Goal: Information Seeking & Learning: Learn about a topic

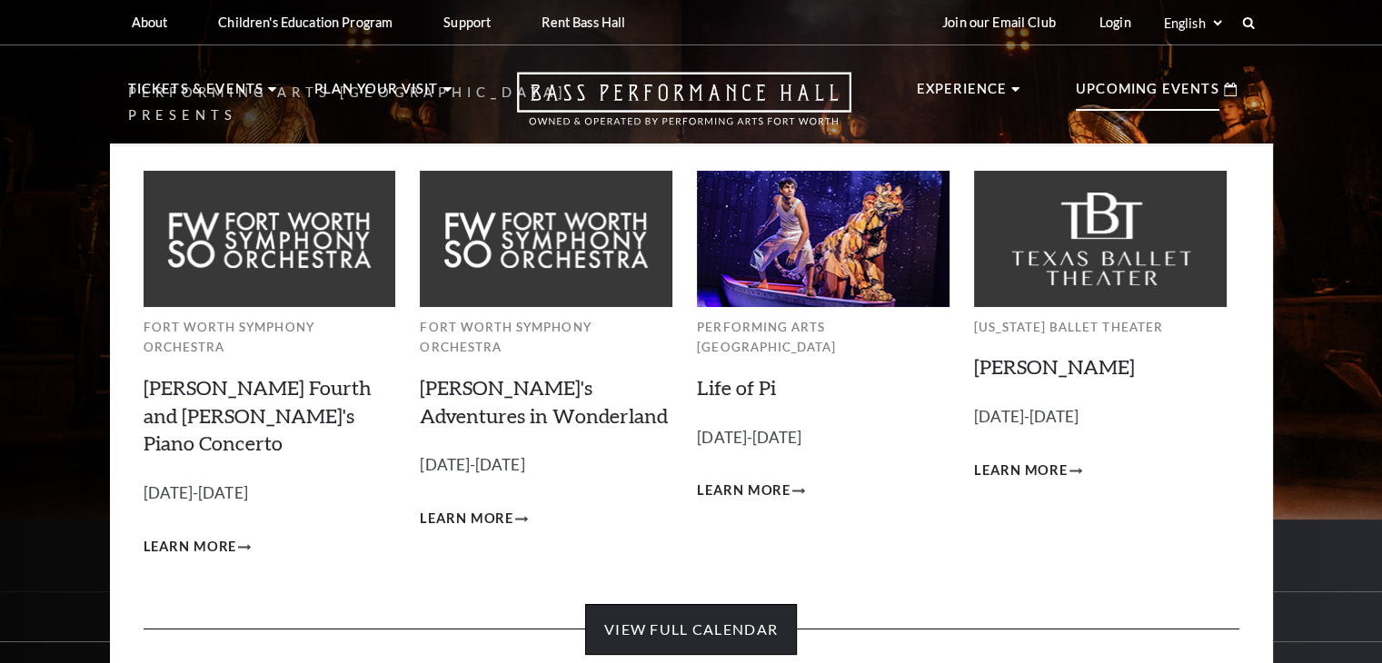
click at [649, 604] on link "View Full Calendar" at bounding box center [691, 629] width 212 height 51
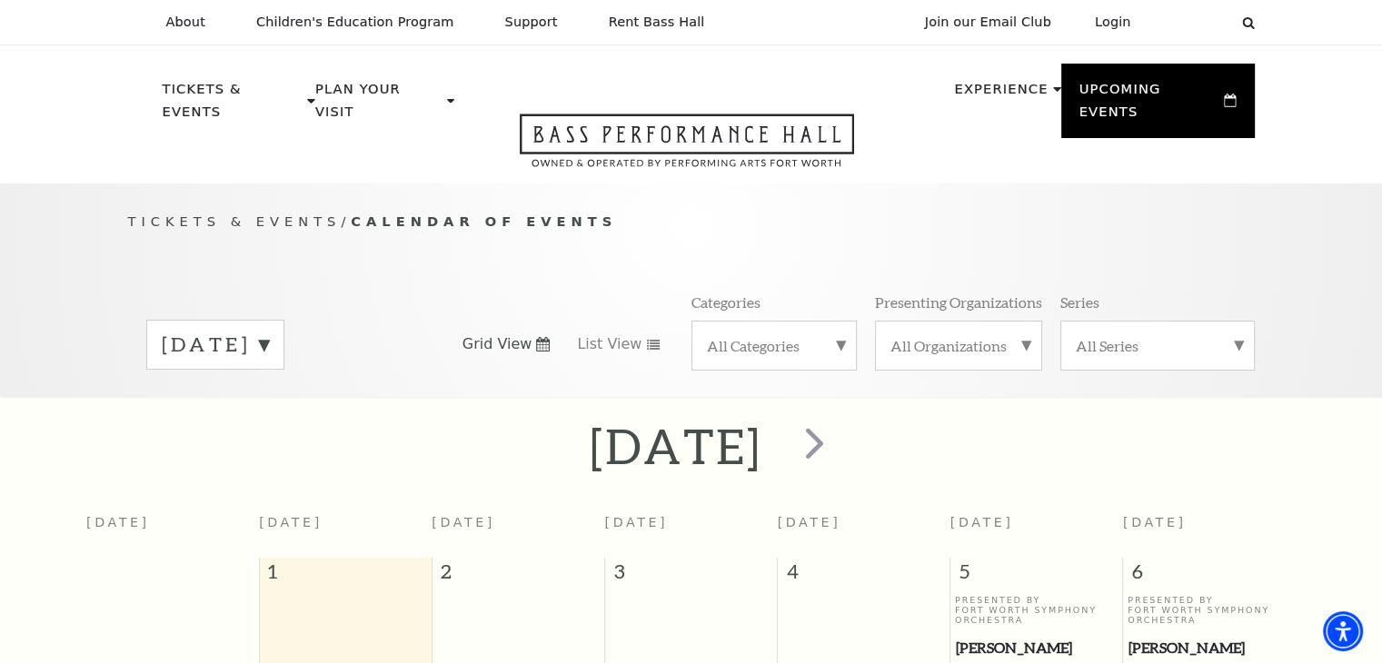
click at [273, 320] on div "September 2025" at bounding box center [215, 345] width 138 height 50
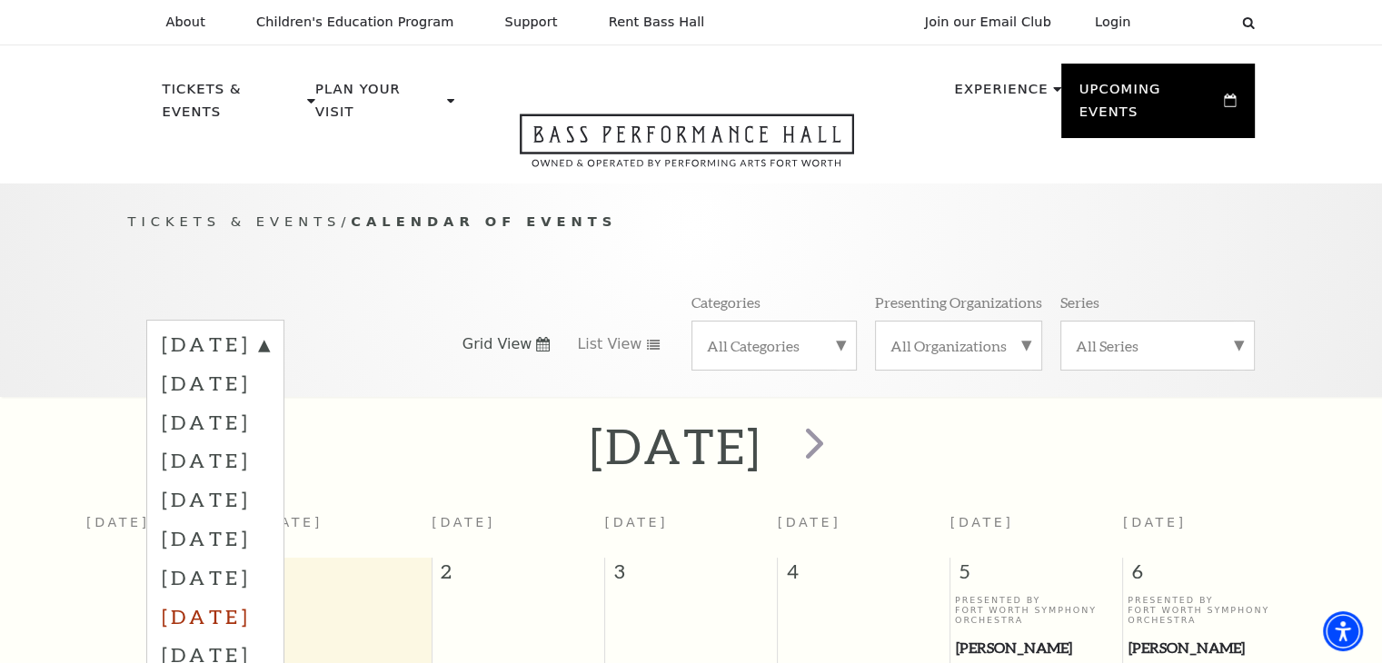
scroll to position [273, 0]
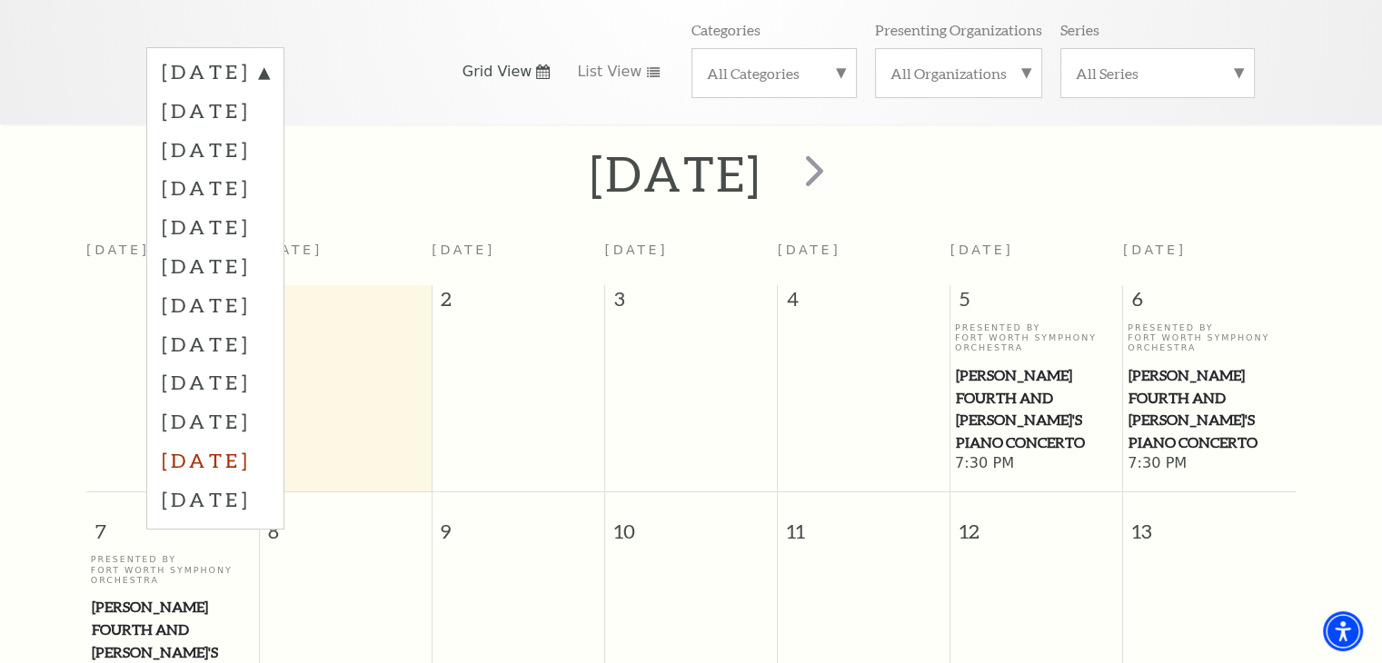
click at [248, 441] on label "July 2026" at bounding box center [215, 460] width 107 height 39
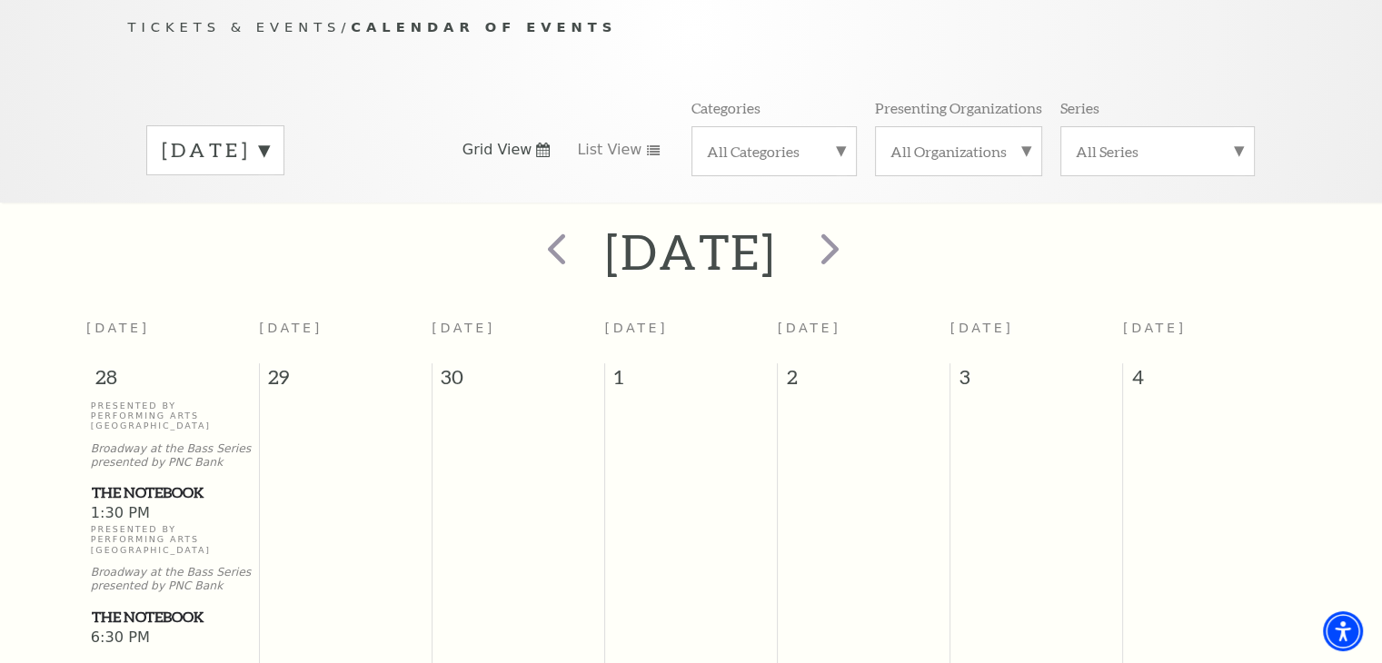
scroll to position [182, 0]
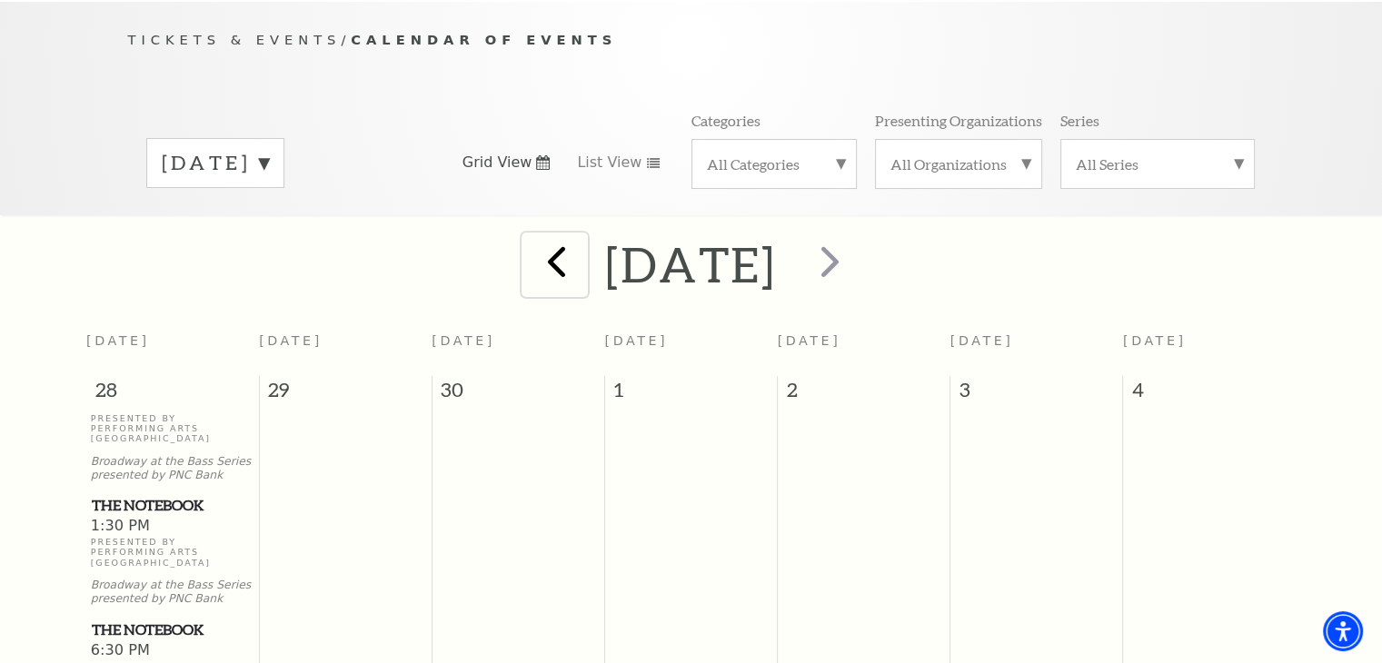
click at [531, 249] on span "prev" at bounding box center [557, 261] width 52 height 52
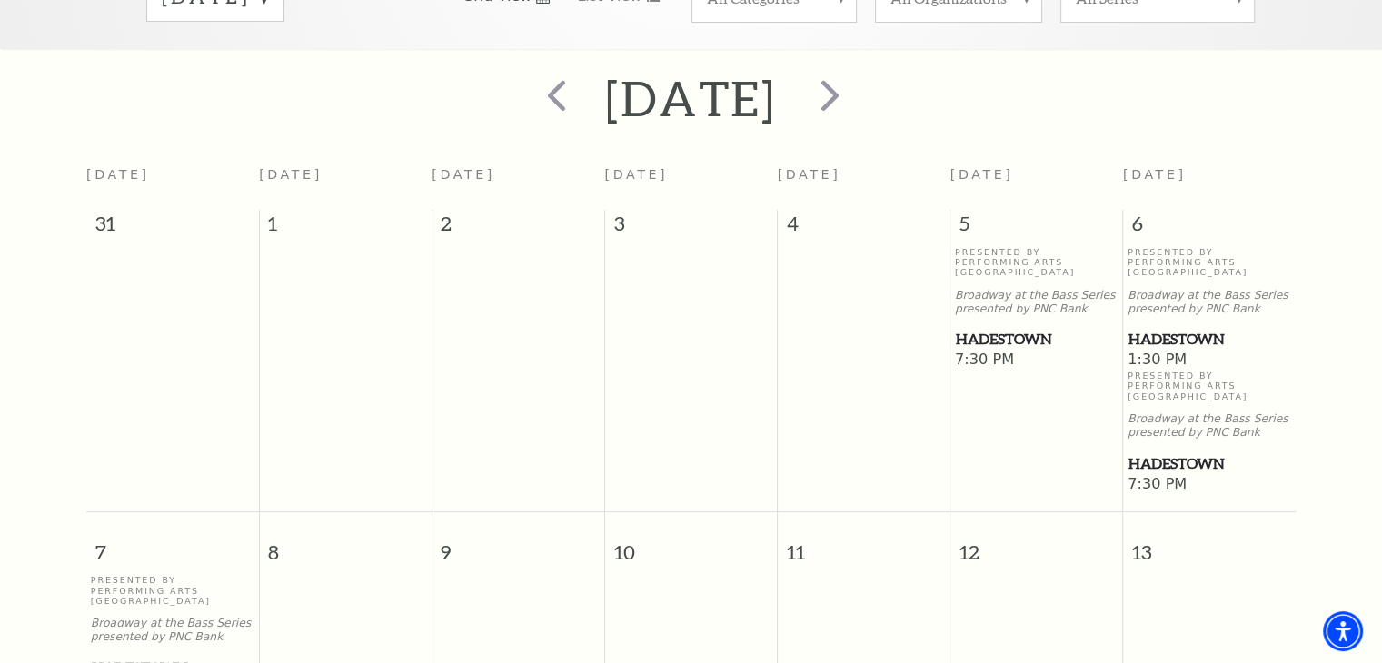
scroll to position [342, 0]
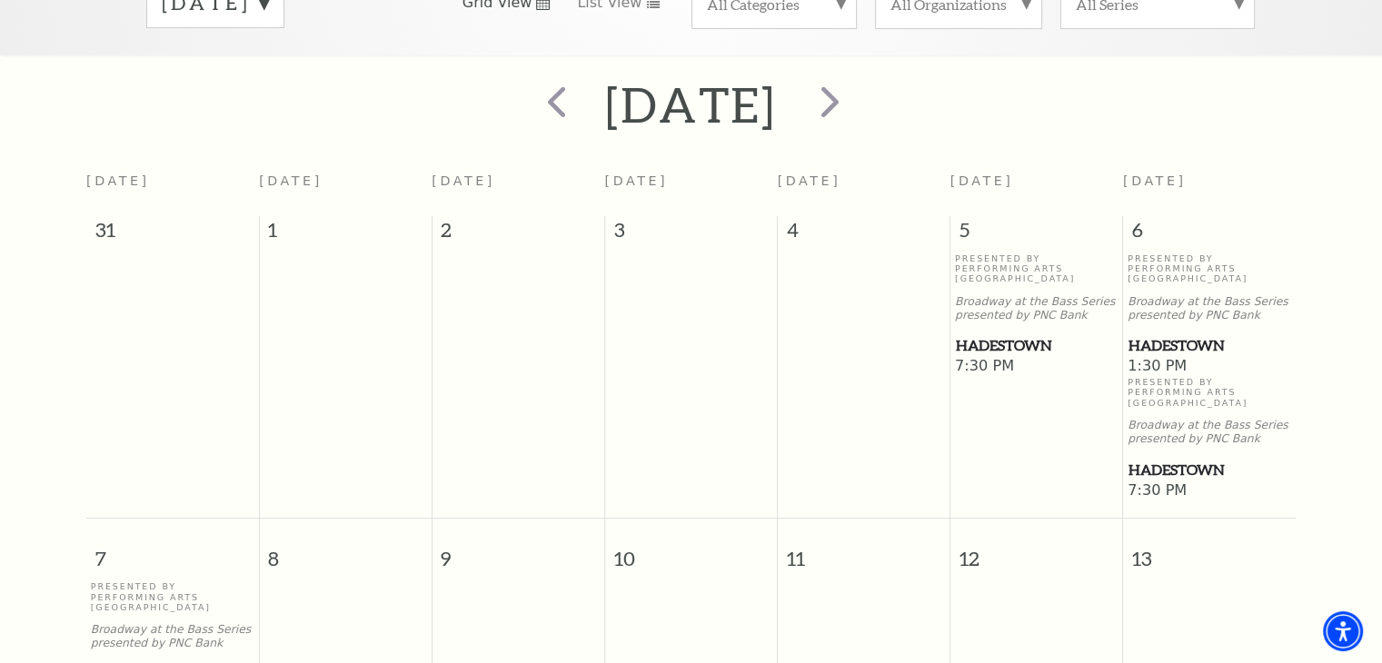
click at [972, 334] on span "Hadestown" at bounding box center [1037, 345] width 162 height 23
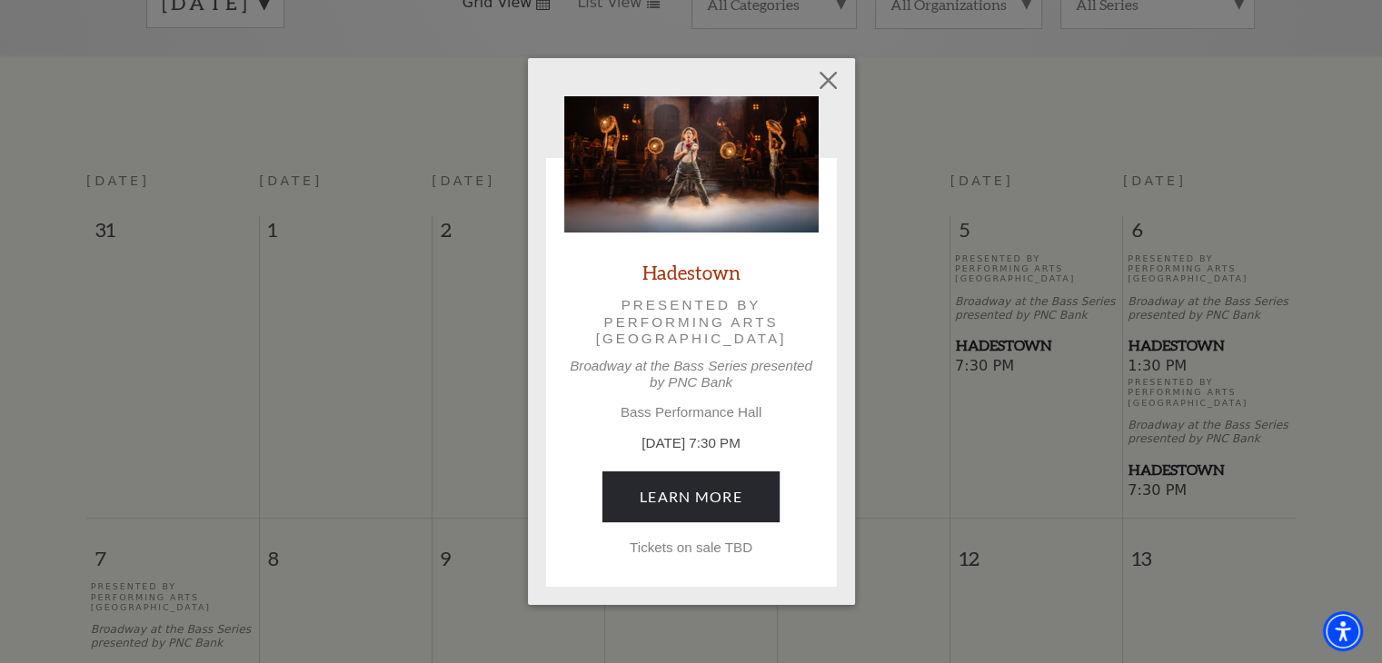
click at [703, 542] on p "Tickets on sale TBD" at bounding box center [691, 548] width 254 height 16
click at [722, 540] on p "Tickets on sale TBD" at bounding box center [691, 548] width 254 height 16
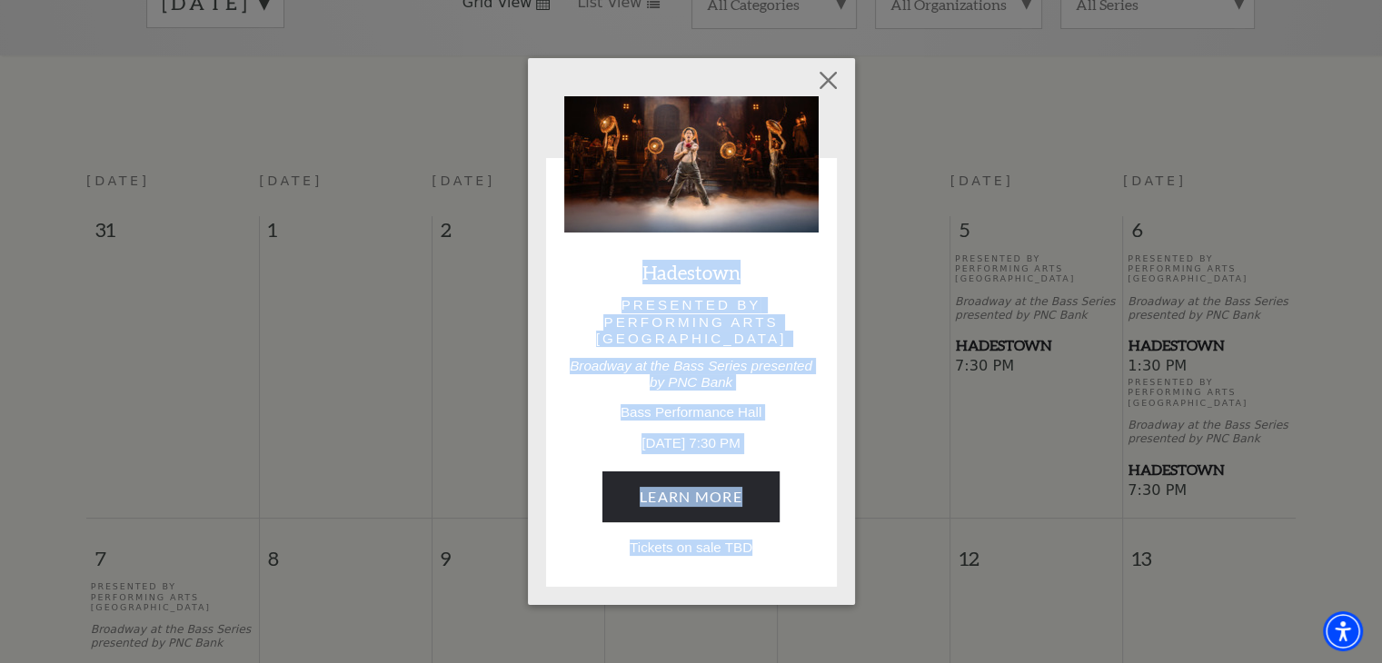
drag, startPoint x: 763, startPoint y: 544, endPoint x: 616, endPoint y: 290, distance: 294.0
click at [616, 290] on div "Hadestown Presented by Performing Arts Fort Worth Broadway at the Bass Series p…" at bounding box center [691, 326] width 254 height 460
click at [679, 314] on p "Presented by Performing Arts Fort Worth" at bounding box center [692, 322] width 204 height 50
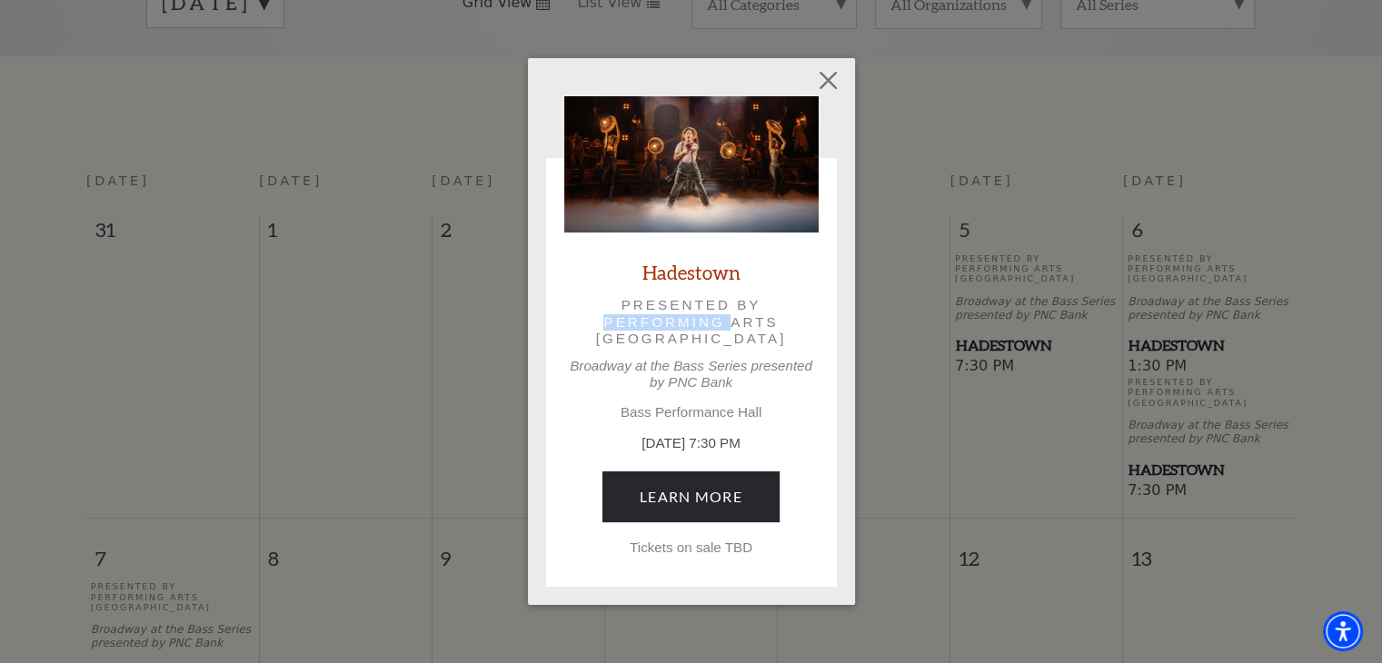
click at [679, 314] on p "Presented by Performing Arts Fort Worth" at bounding box center [692, 322] width 204 height 50
click at [682, 300] on p "Presented by Performing Arts Fort Worth" at bounding box center [692, 322] width 204 height 50
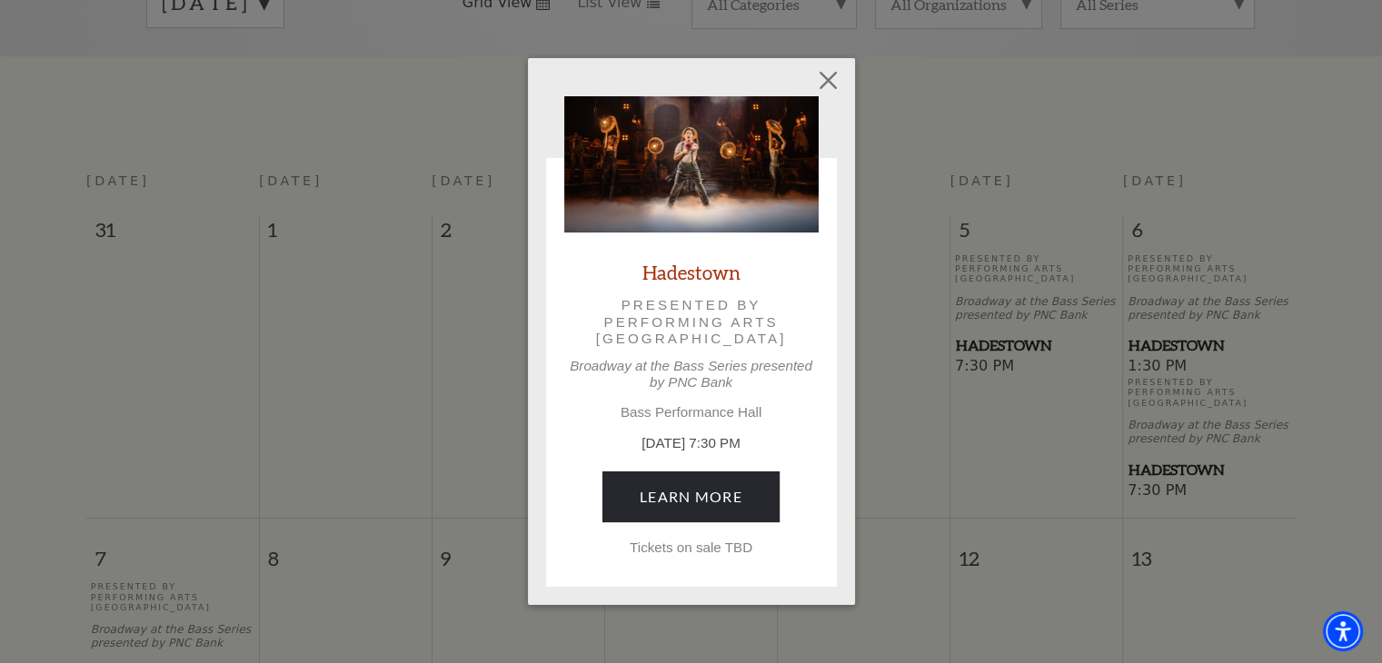
click at [680, 337] on p "Presented by Performing Arts Fort Worth" at bounding box center [692, 322] width 204 height 50
click at [727, 323] on p "Presented by Performing Arts Fort Worth" at bounding box center [692, 322] width 204 height 50
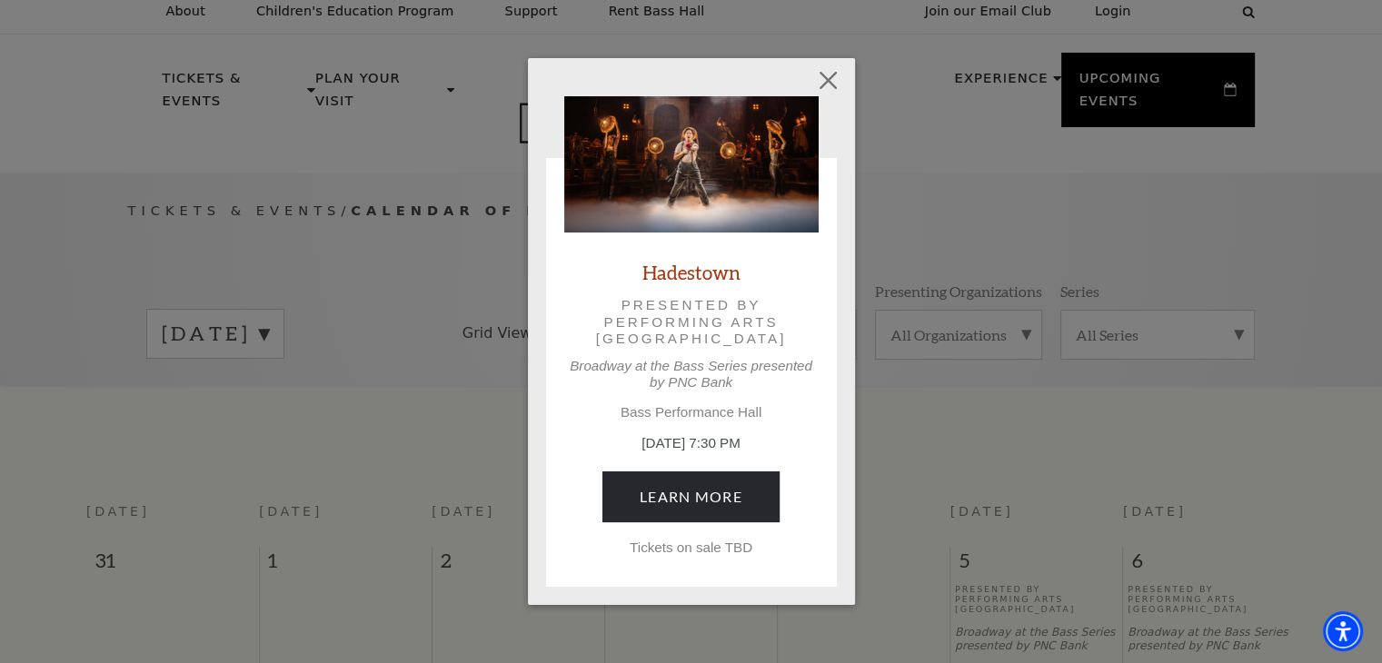
scroll to position [0, 0]
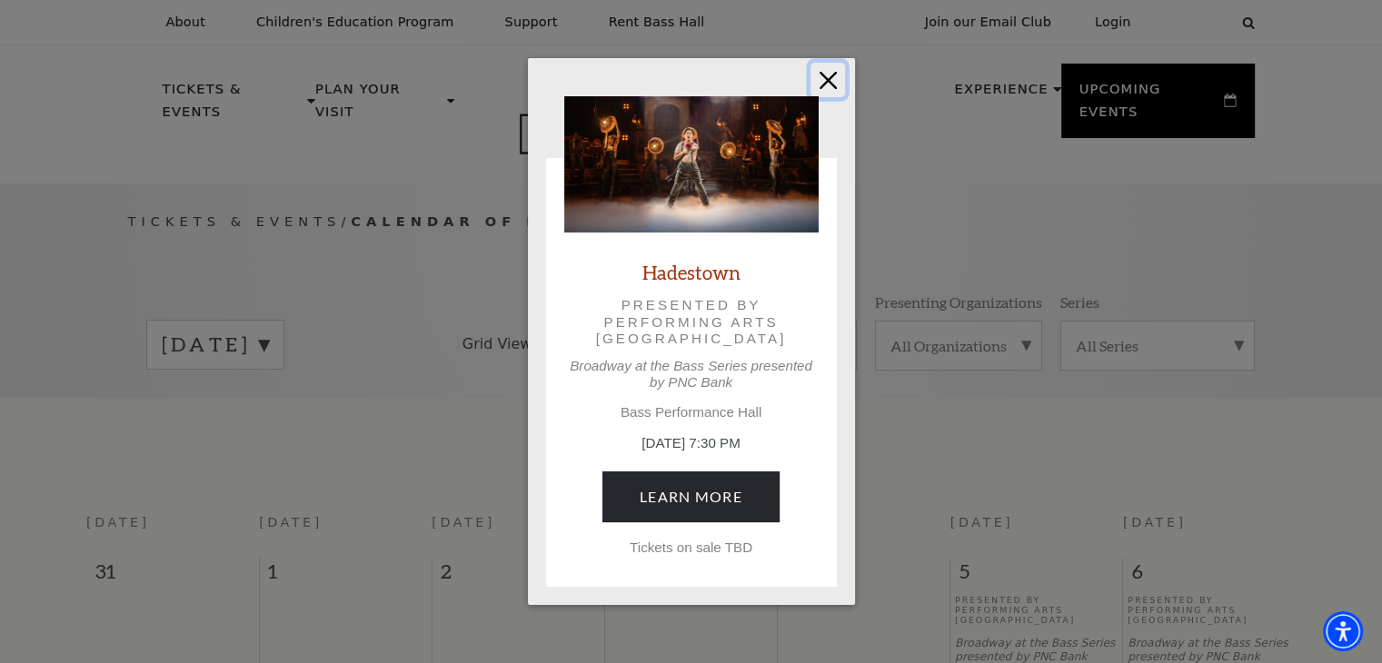
click at [823, 85] on button "Close" at bounding box center [828, 80] width 35 height 35
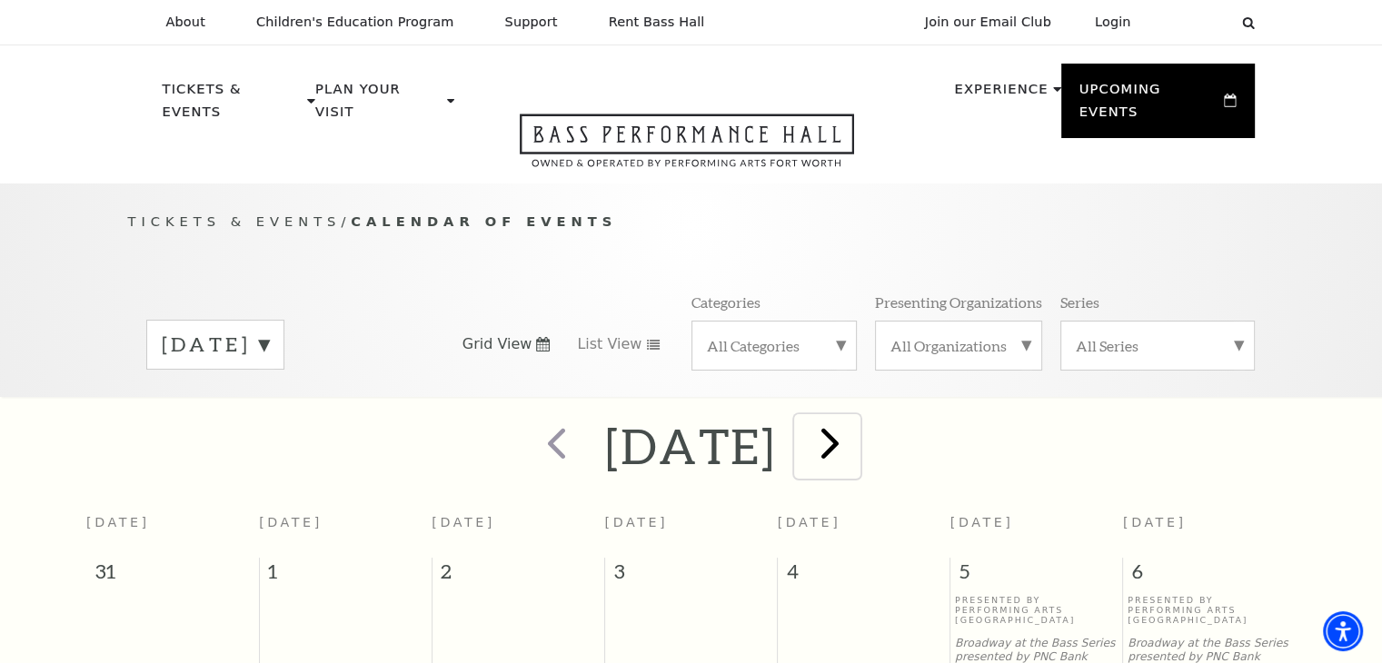
click at [856, 419] on span "next" at bounding box center [830, 443] width 52 height 52
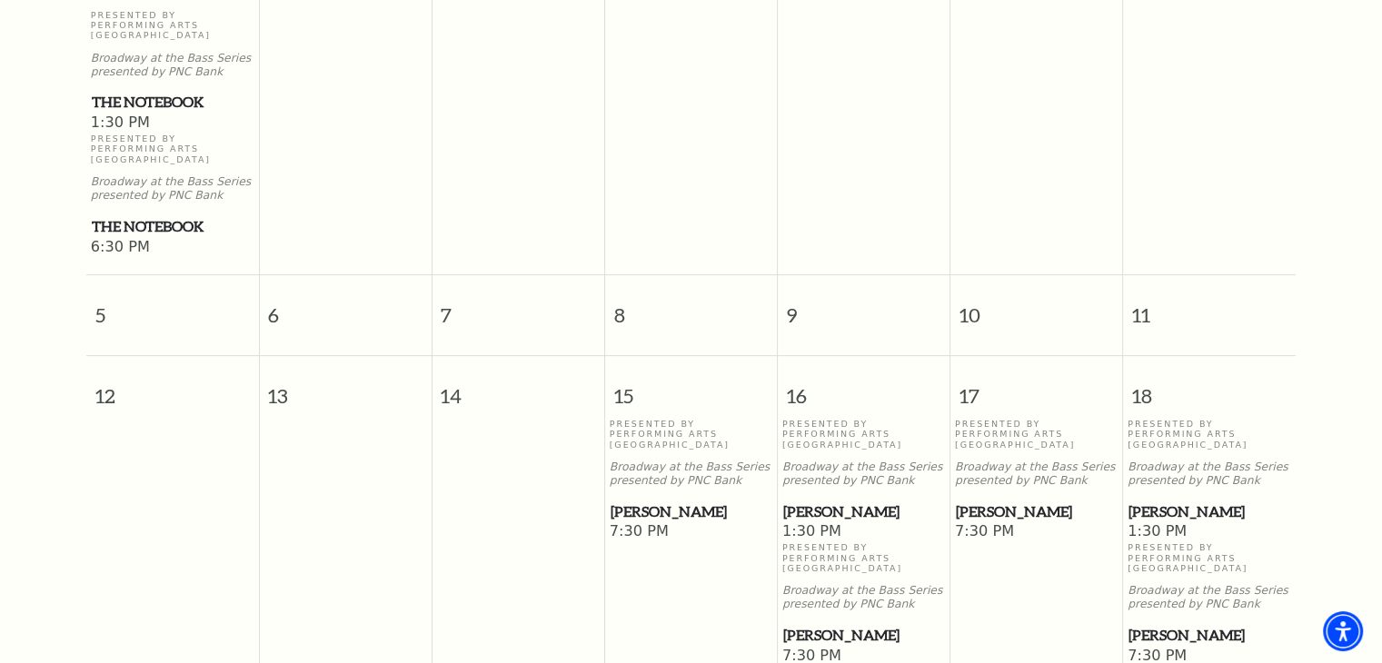
scroll to position [614, 0]
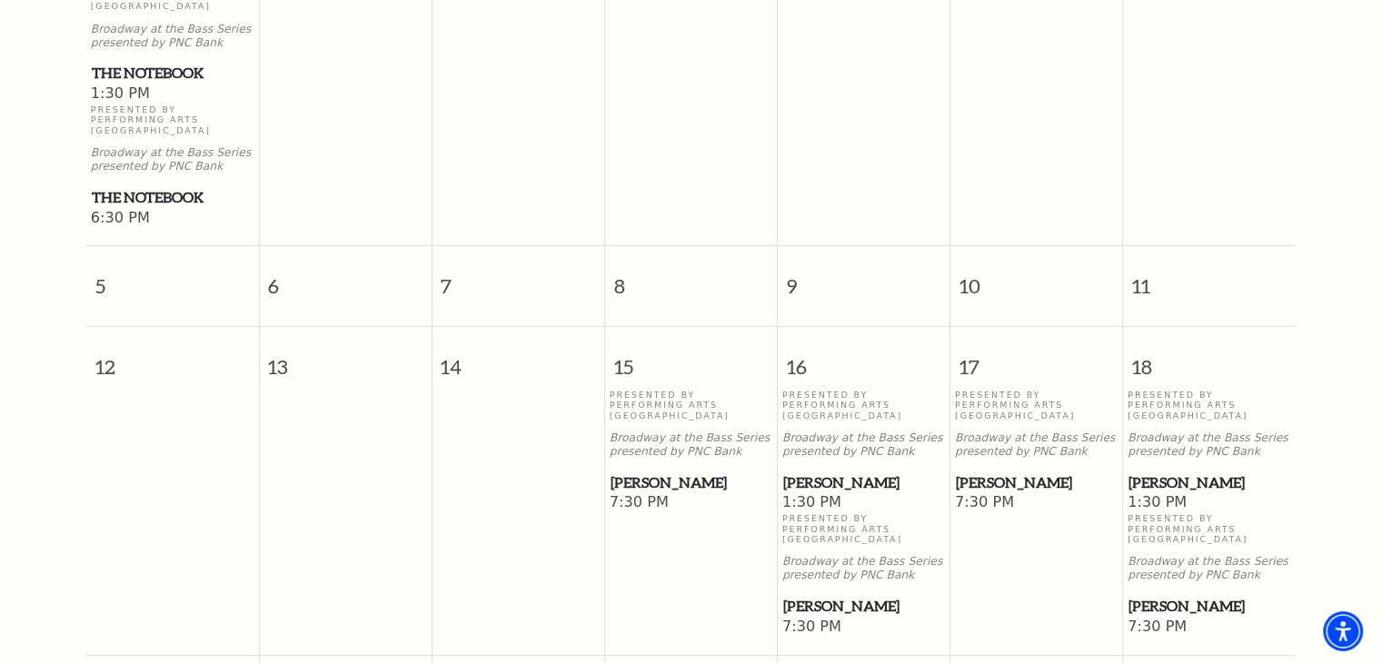
click at [654, 472] on span "[PERSON_NAME]" at bounding box center [692, 483] width 162 height 23
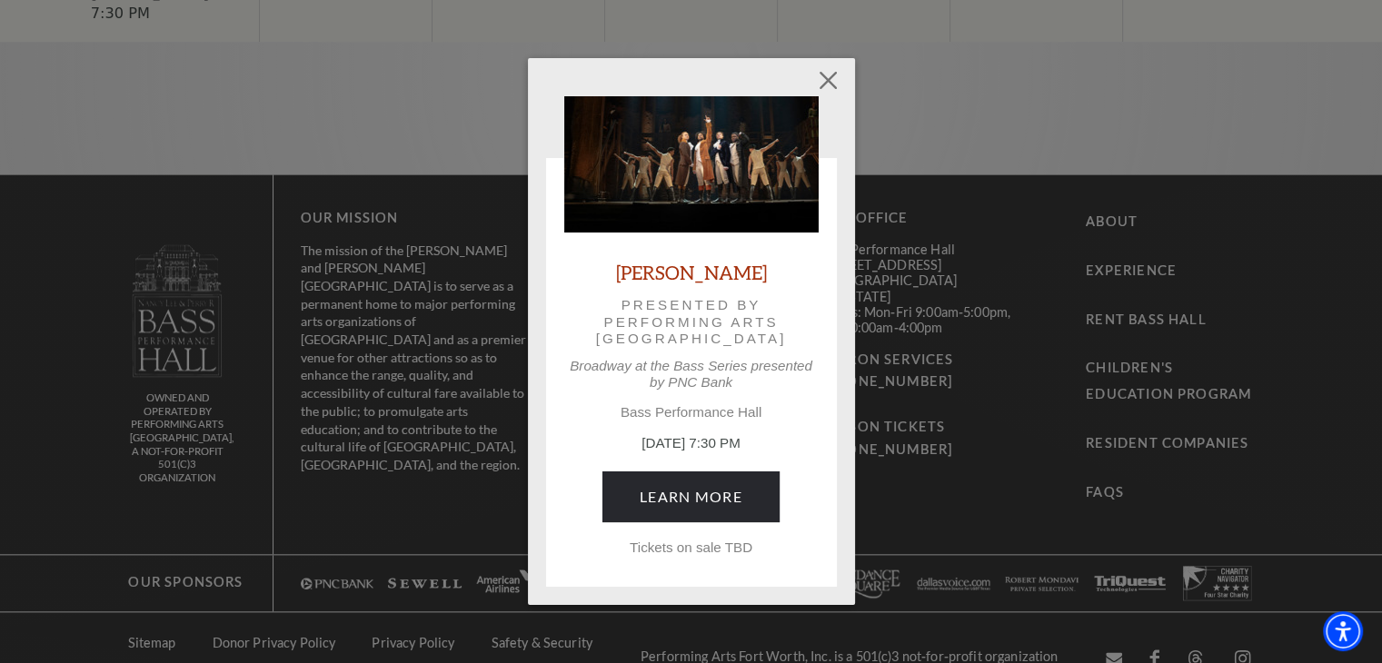
scroll to position [1918, 0]
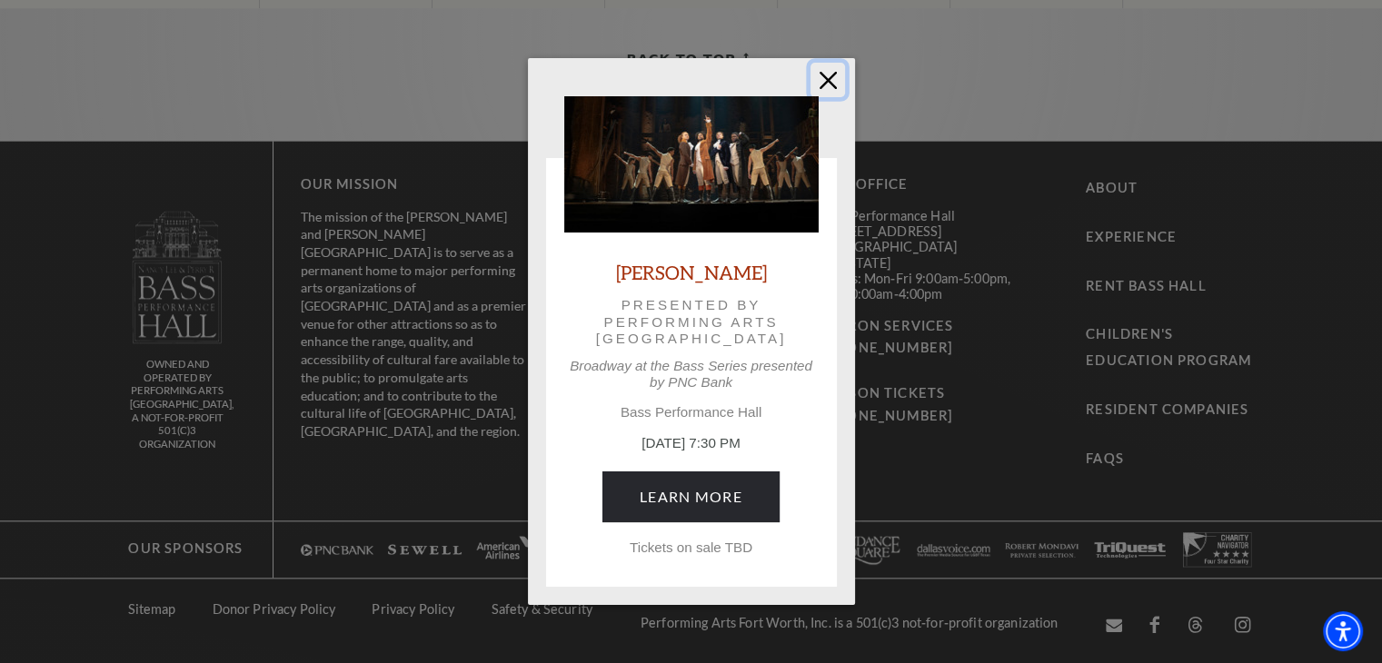
click at [821, 89] on button "Close" at bounding box center [828, 80] width 35 height 35
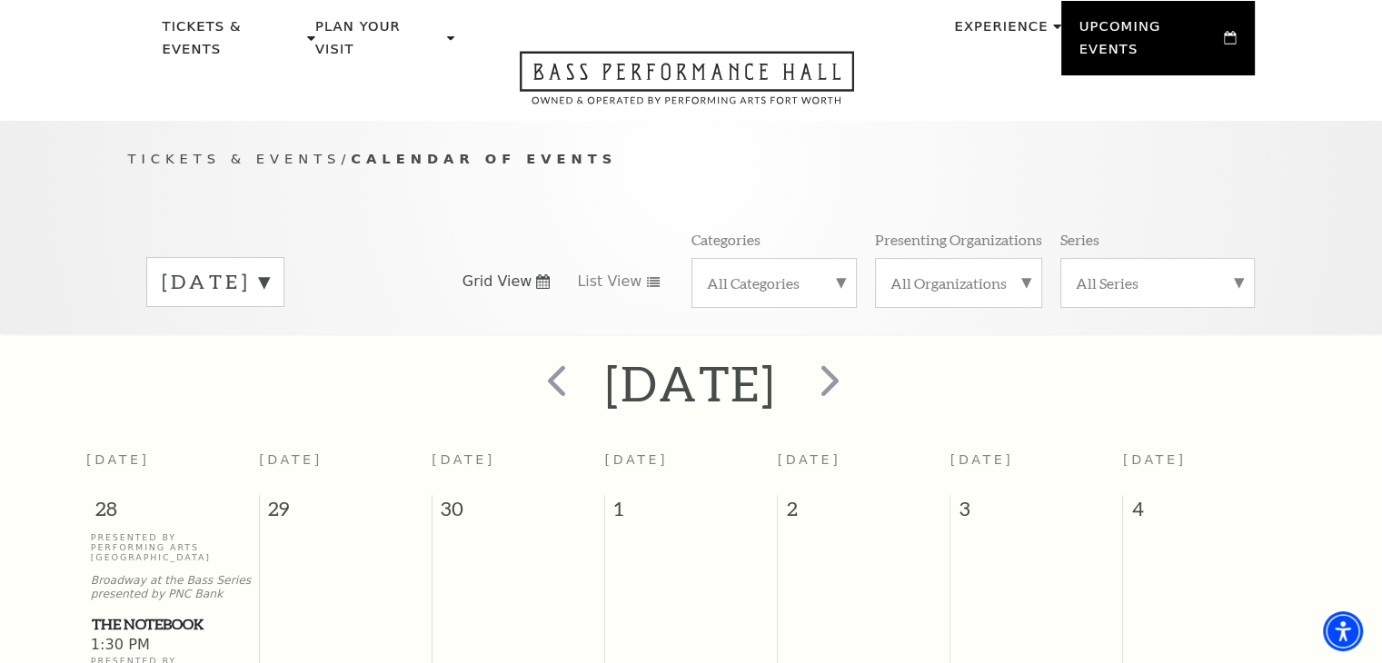
scroll to position [0, 0]
